Goal: Task Accomplishment & Management: Manage account settings

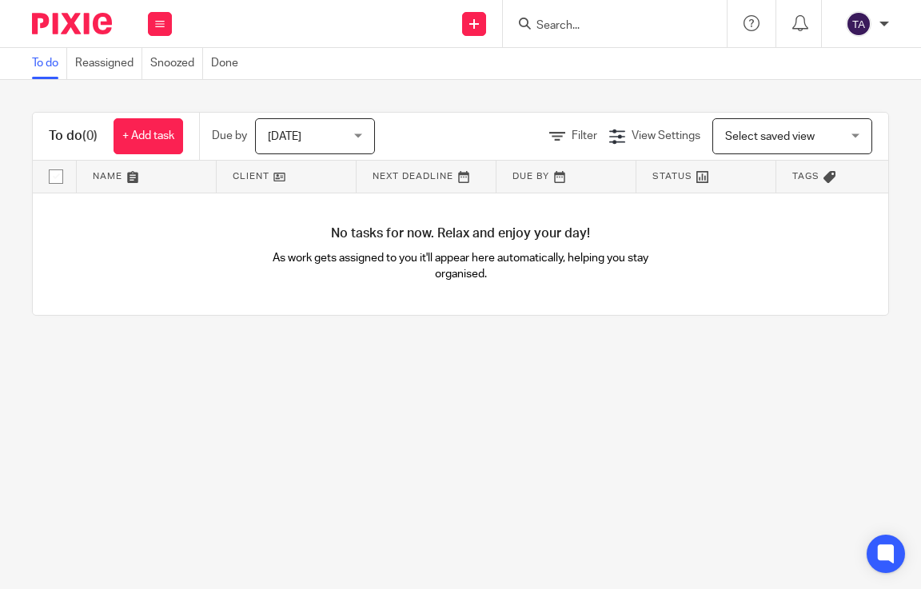
drag, startPoint x: 601, startPoint y: 30, endPoint x: 580, endPoint y: 25, distance: 22.3
click at [600, 30] on input "Search" at bounding box center [607, 26] width 144 height 14
paste input "PETER WEIR & CO LIMITED"
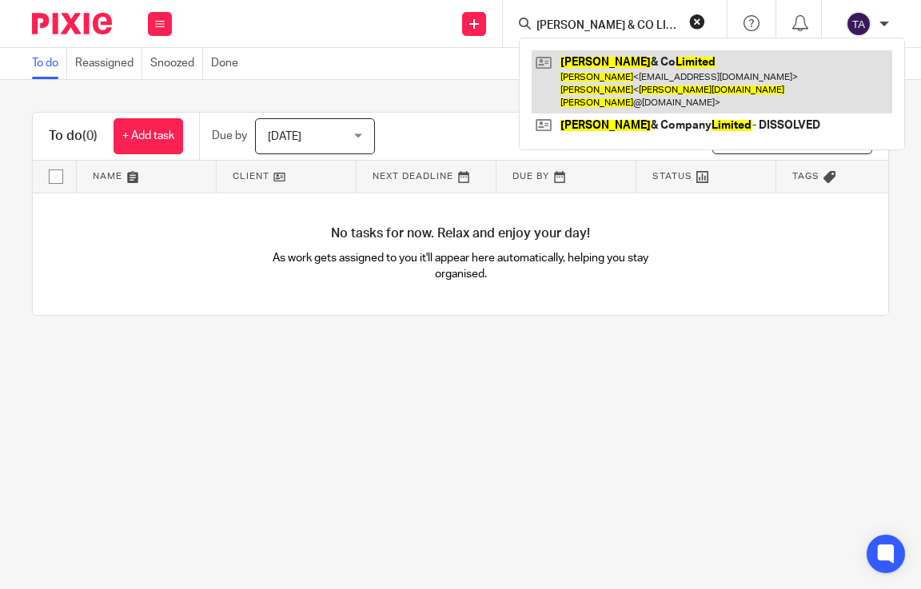
type input "PETER WEIR & CO LIMITED"
click at [620, 82] on link at bounding box center [712, 81] width 361 height 63
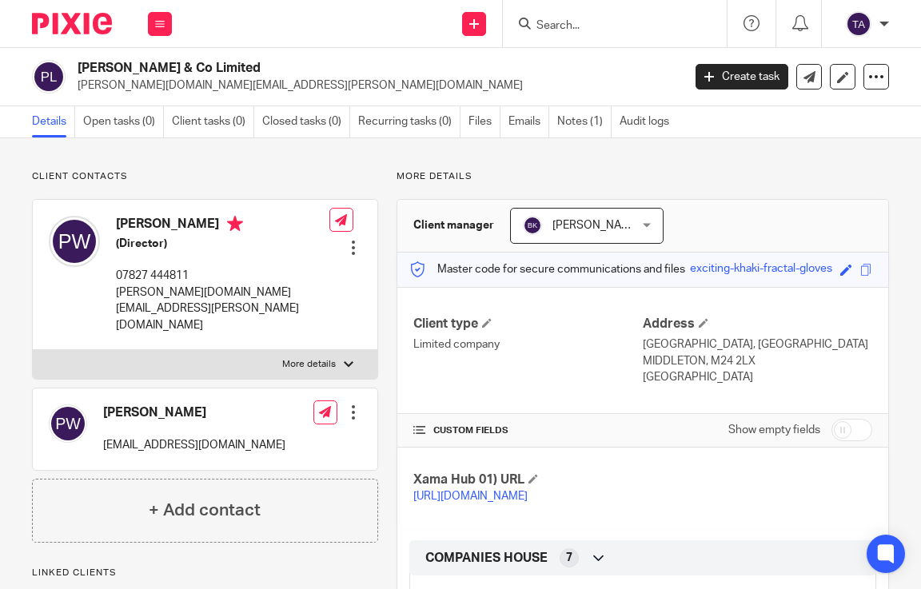
click at [351, 240] on div at bounding box center [353, 248] width 16 height 16
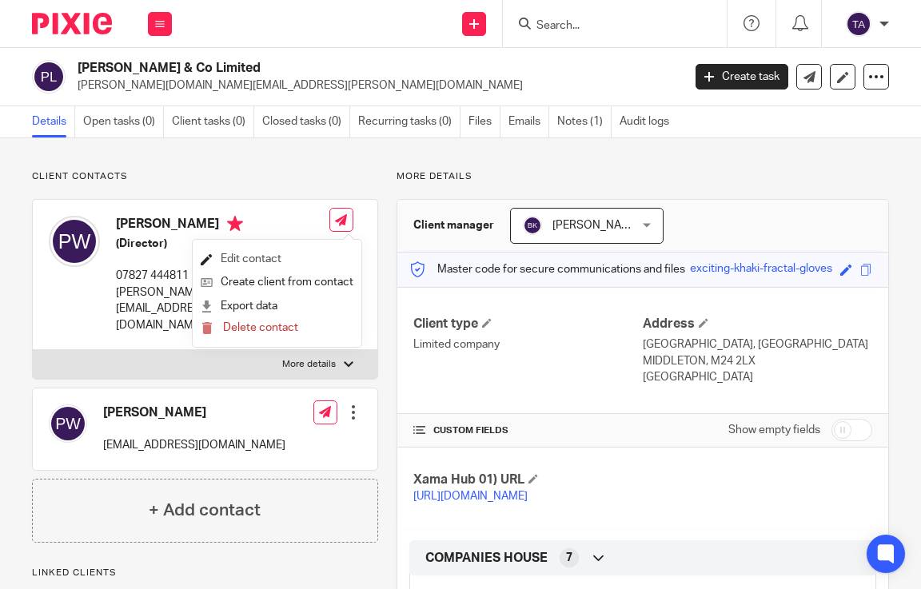
click at [272, 261] on link "Edit contact" at bounding box center [277, 259] width 153 height 23
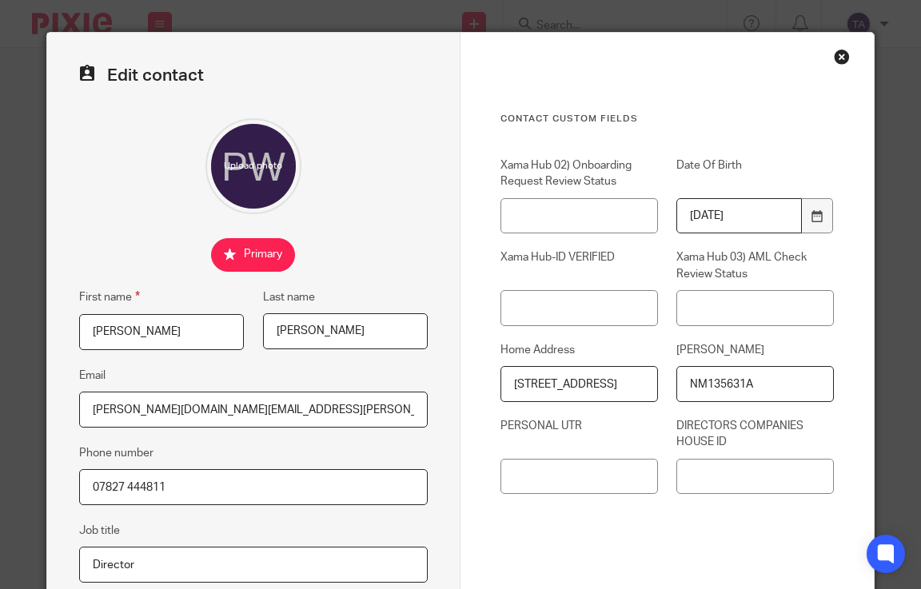
click at [598, 383] on input "[STREET_ADDRESS]" at bounding box center [580, 384] width 158 height 36
drag, startPoint x: 616, startPoint y: 380, endPoint x: 716, endPoint y: 387, distance: 99.4
click at [716, 387] on div "Xama Hub 02) Onboarding Request Review Status Date Of Birth [DEMOGRAPHIC_DATA] …" at bounding box center [658, 334] width 353 height 353
click at [616, 383] on input "[STREET_ADDRESS]" at bounding box center [580, 384] width 158 height 36
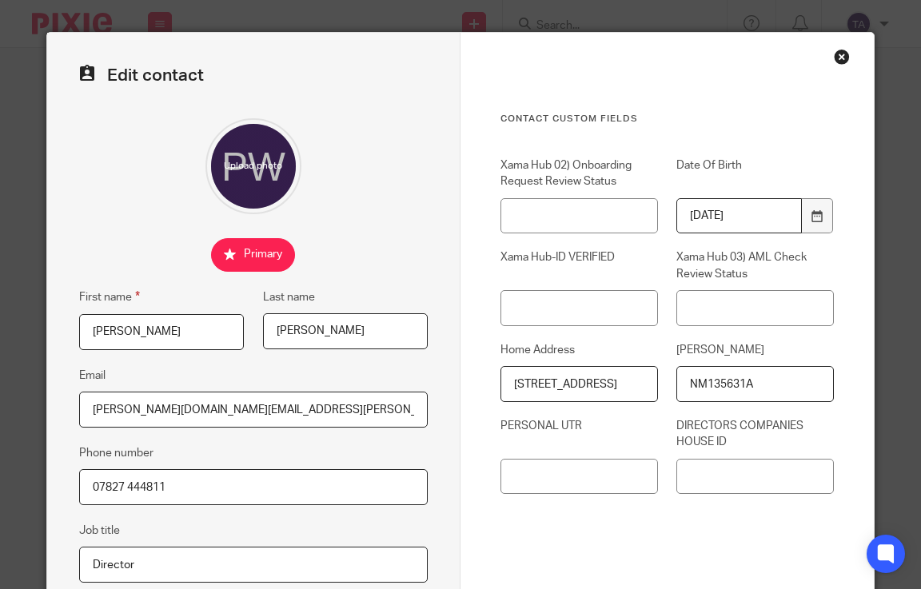
drag, startPoint x: 591, startPoint y: 384, endPoint x: 668, endPoint y: 385, distance: 76.8
click at [668, 385] on div "Xama Hub 02) Onboarding Request Review Status Date Of Birth [DEMOGRAPHIC_DATA] …" at bounding box center [658, 334] width 353 height 353
drag, startPoint x: 778, startPoint y: 385, endPoint x: 629, endPoint y: 384, distance: 148.7
click at [629, 384] on div "Xama Hub 02) Onboarding Request Review Status Date Of Birth [DEMOGRAPHIC_DATA] …" at bounding box center [658, 334] width 353 height 353
